Goal: Task Accomplishment & Management: Manage account settings

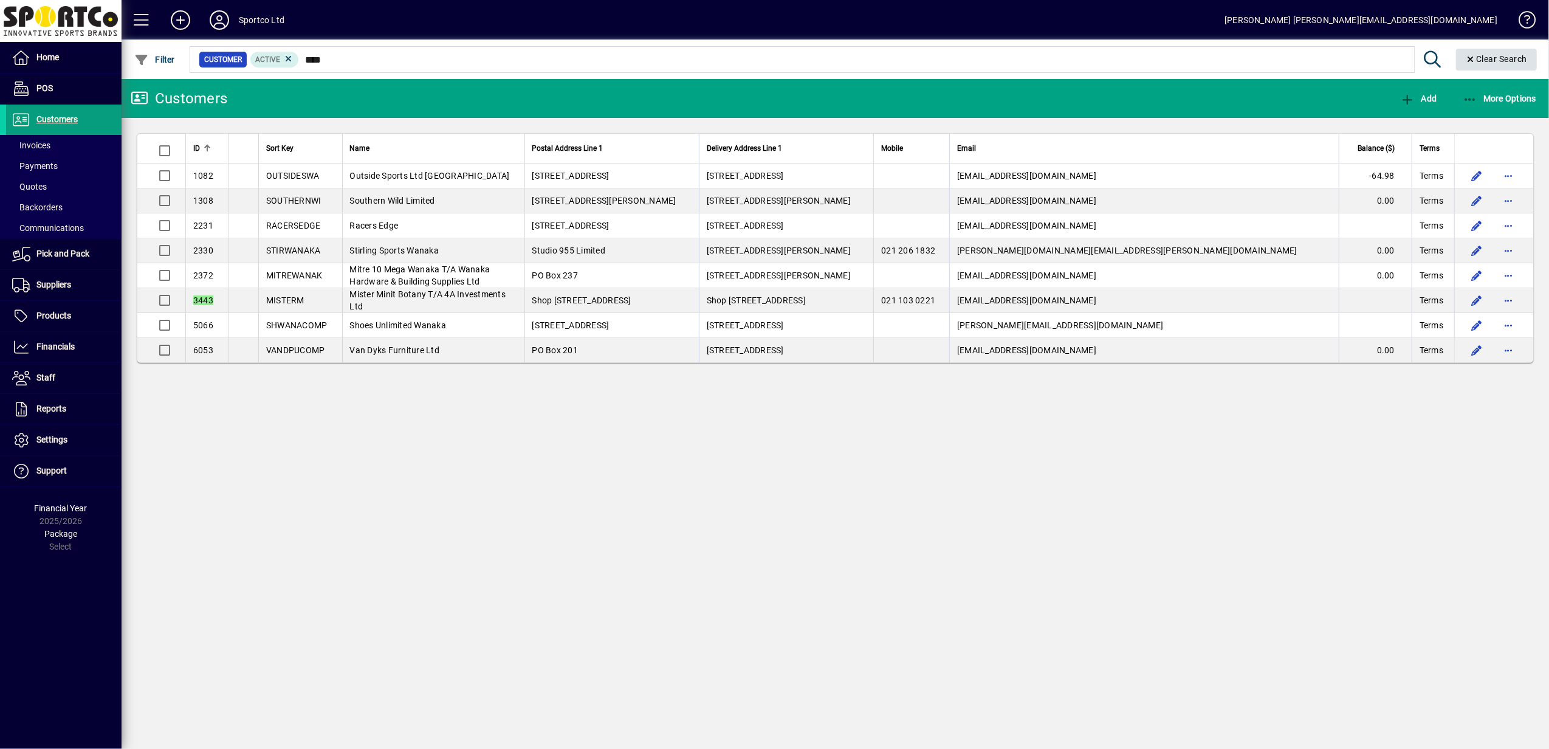
click at [1466, 57] on icon "Clear" at bounding box center [1470, 59] width 11 height 9
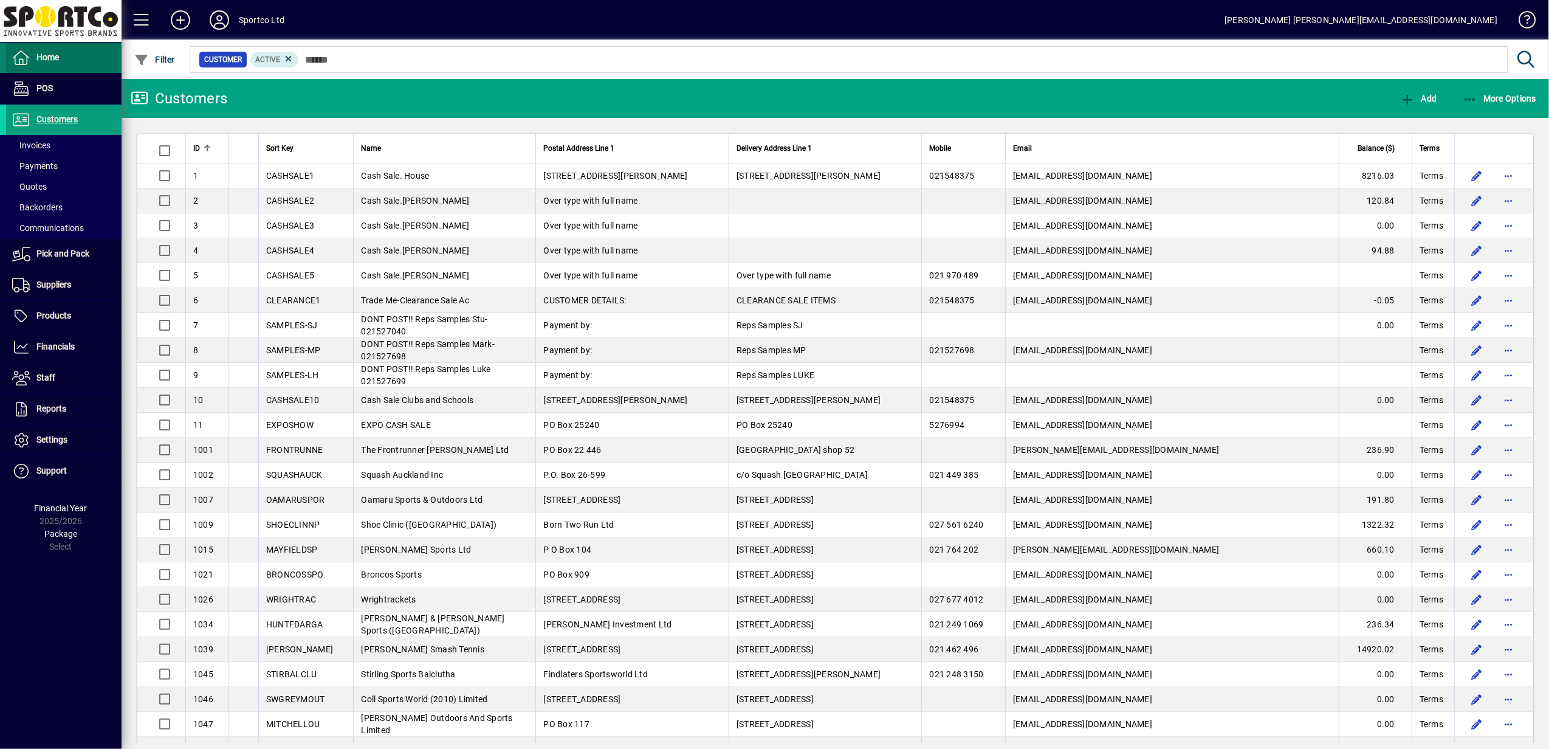
click at [55, 57] on span "Home" at bounding box center [47, 57] width 22 height 10
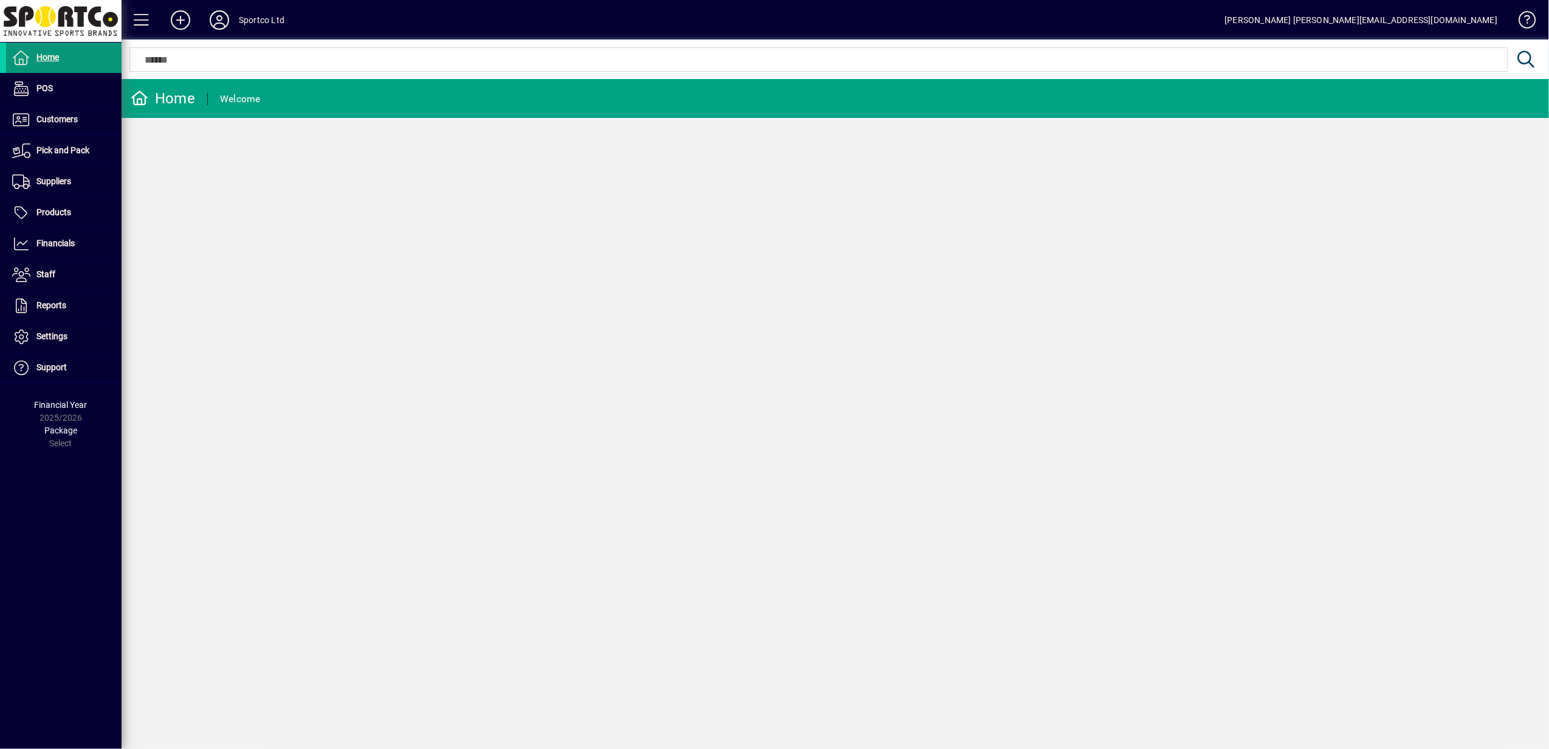
click at [67, 52] on span at bounding box center [63, 57] width 115 height 29
click at [219, 22] on icon at bounding box center [219, 19] width 24 height 19
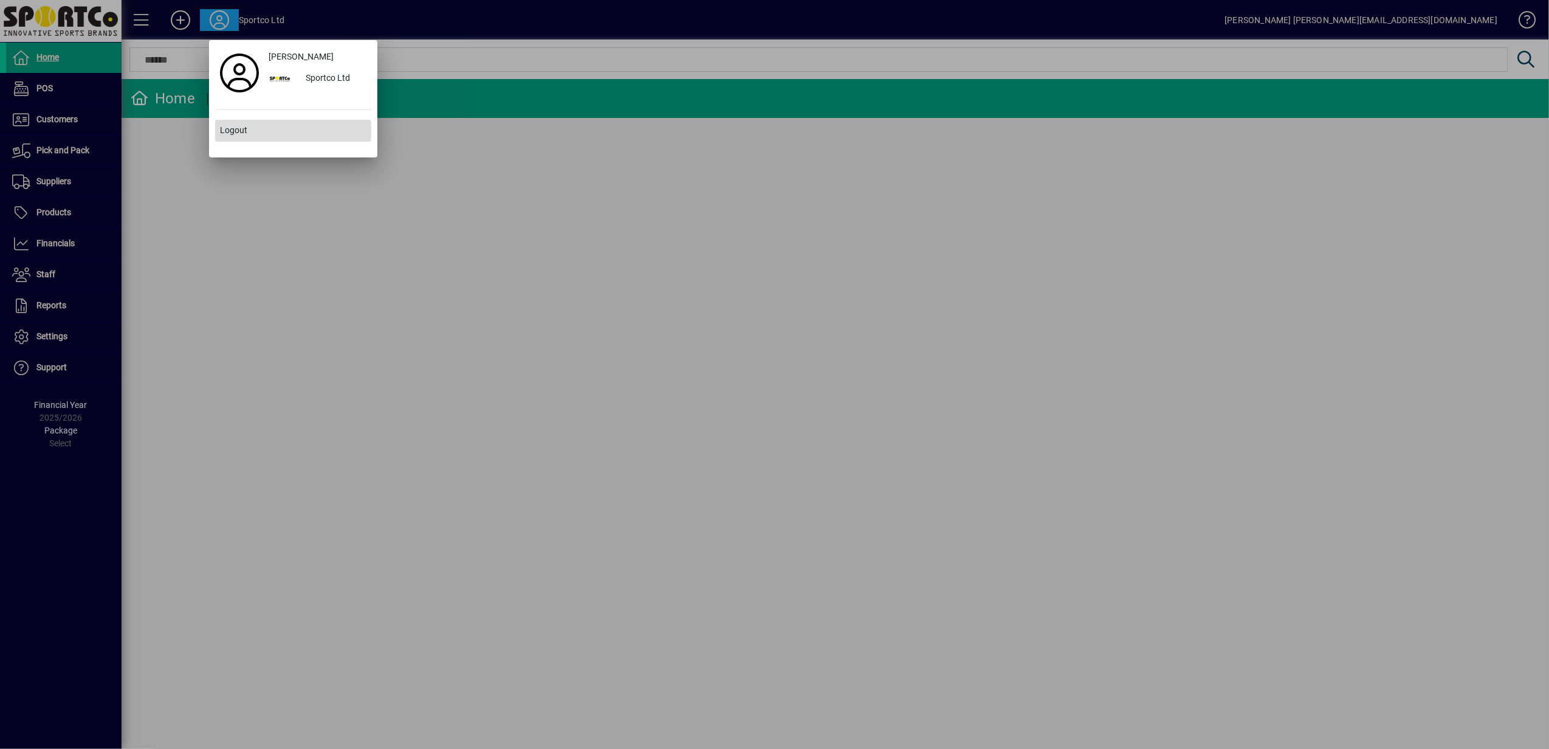
click at [236, 131] on span "Logout" at bounding box center [233, 130] width 27 height 13
